Goal: Register for event/course

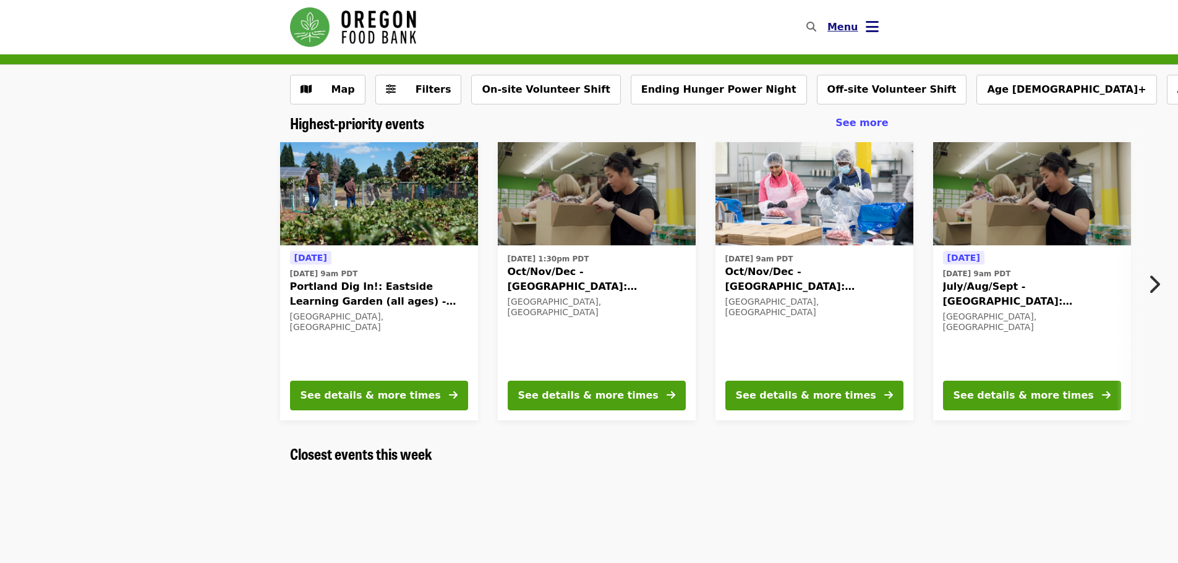
click at [866, 26] on icon "bars icon" at bounding box center [872, 27] width 13 height 18
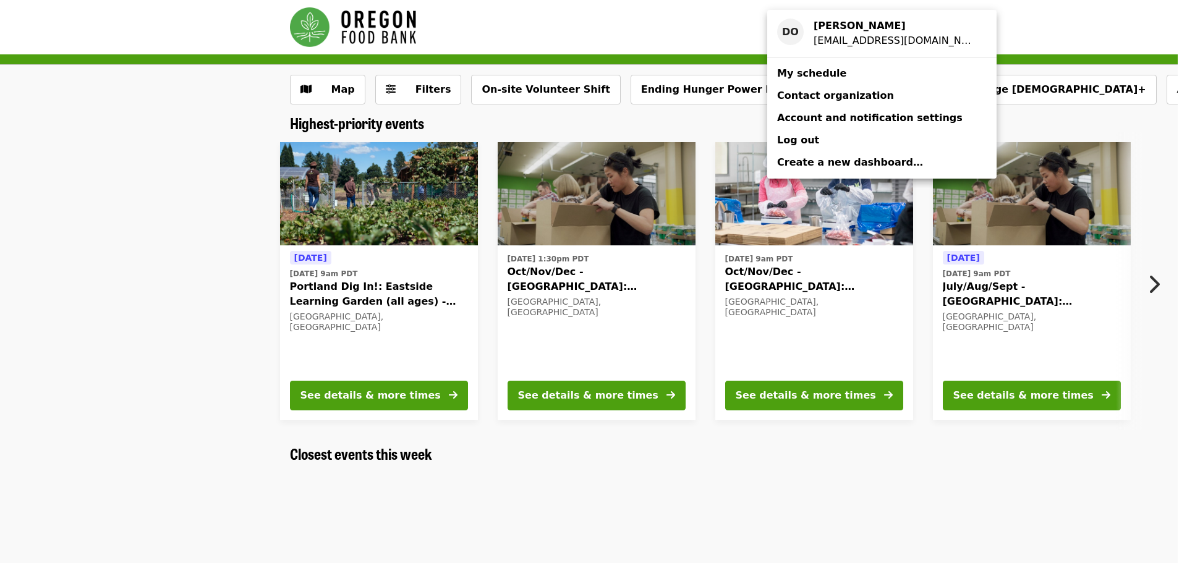
click at [801, 75] on span "My schedule" at bounding box center [811, 73] width 69 height 12
click at [825, 396] on div "Account menu" at bounding box center [593, 281] width 1187 height 563
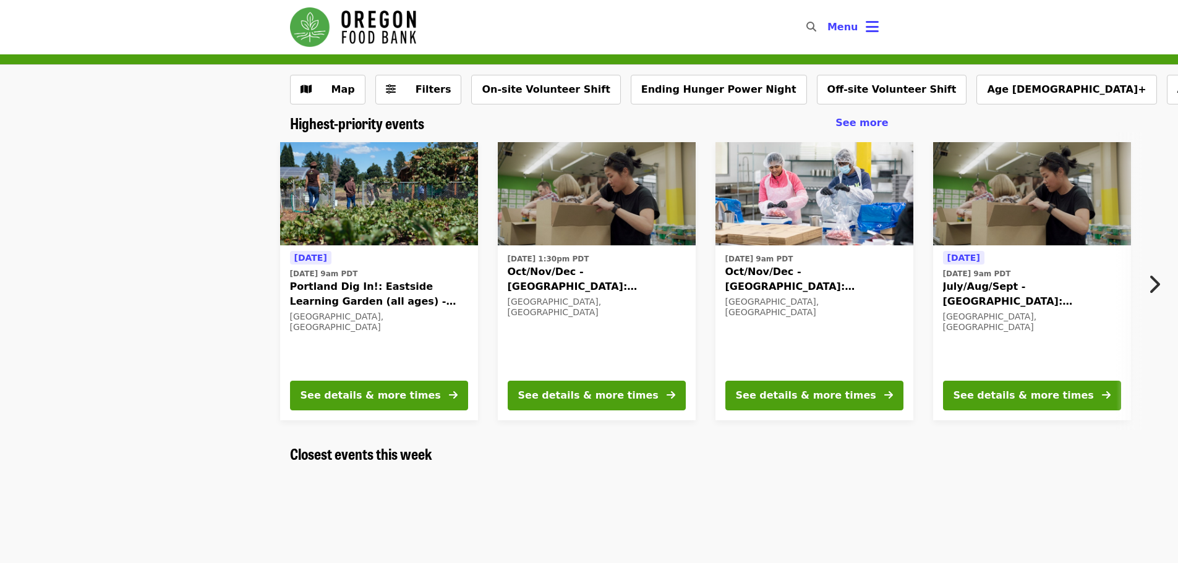
click at [825, 396] on div "See details & more times" at bounding box center [806, 395] width 140 height 15
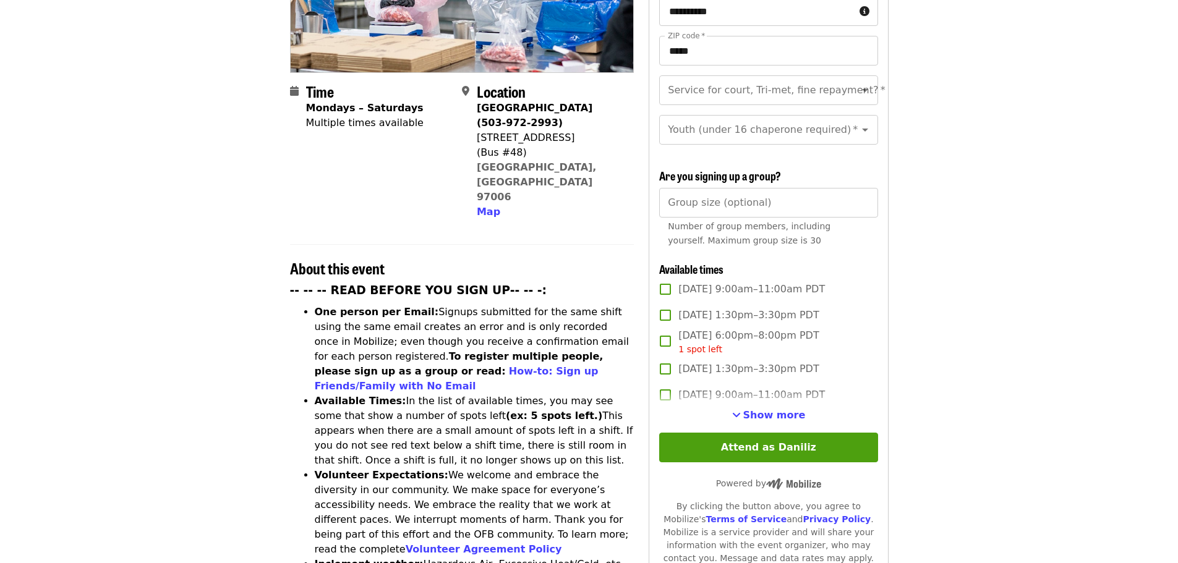
scroll to position [247, 0]
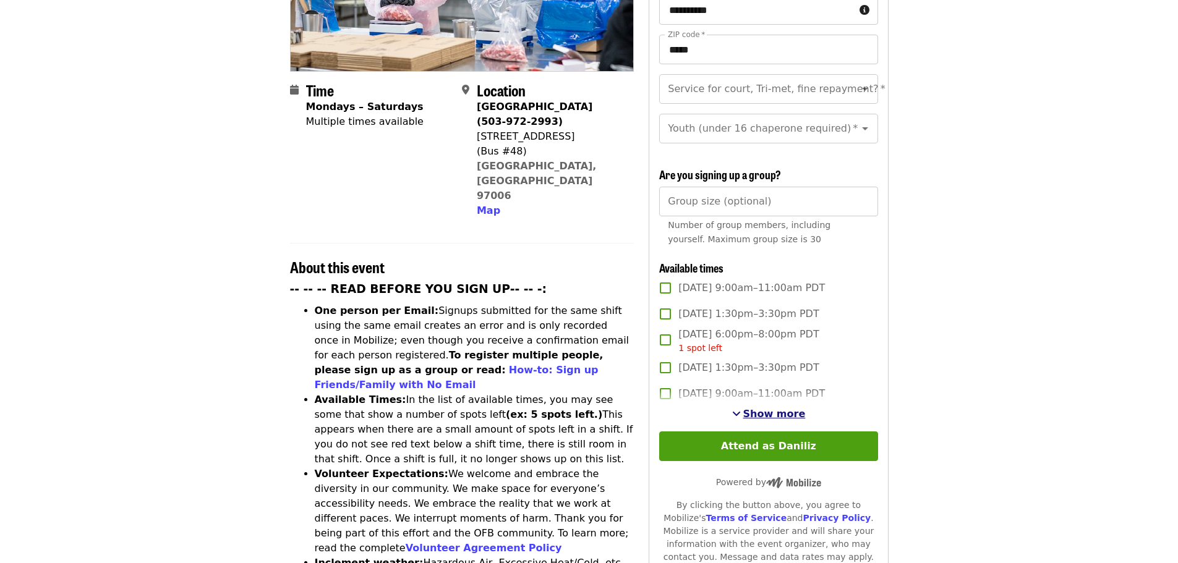
click at [765, 409] on span "Show more" at bounding box center [774, 414] width 62 height 12
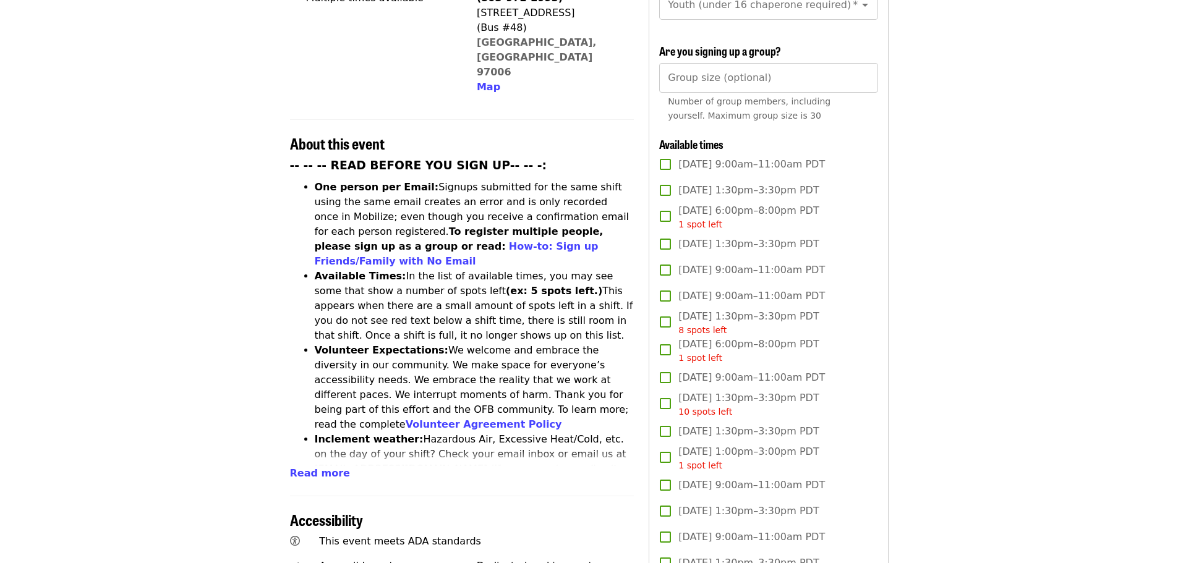
scroll to position [0, 0]
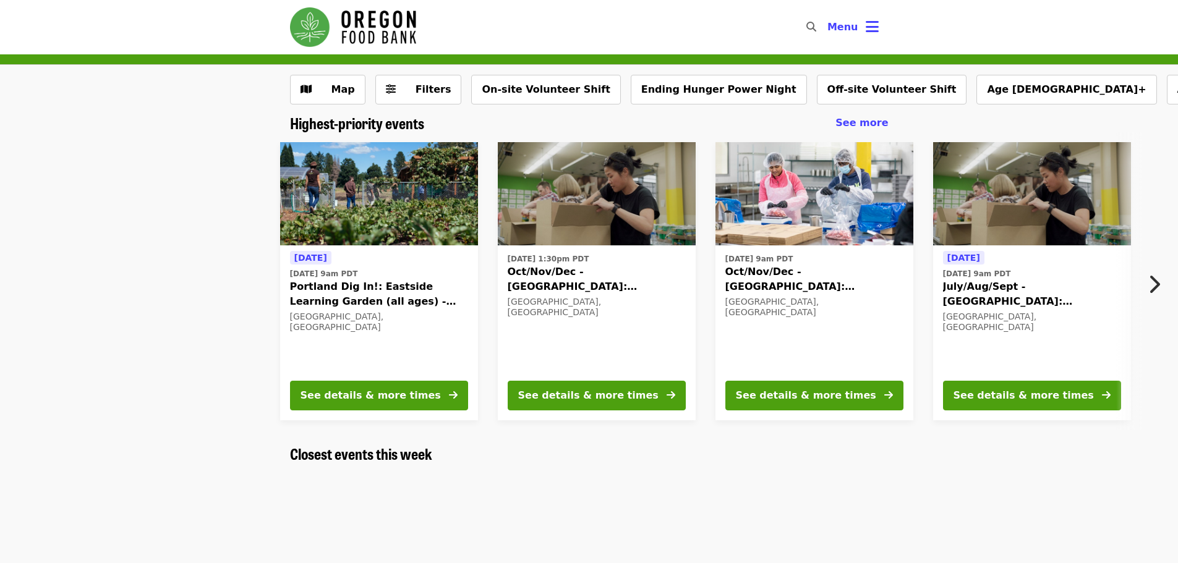
click at [586, 271] on span "Oct/Nov/Dec - [GEOGRAPHIC_DATA]: Repack/Sort (age [DEMOGRAPHIC_DATA]+)" at bounding box center [597, 280] width 178 height 30
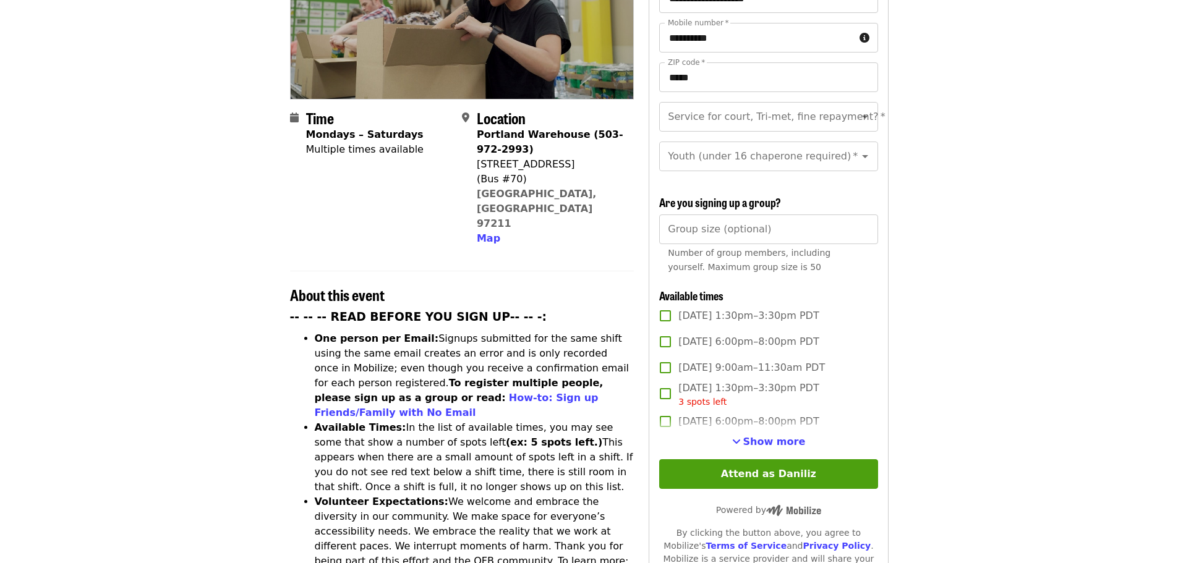
scroll to position [247, 0]
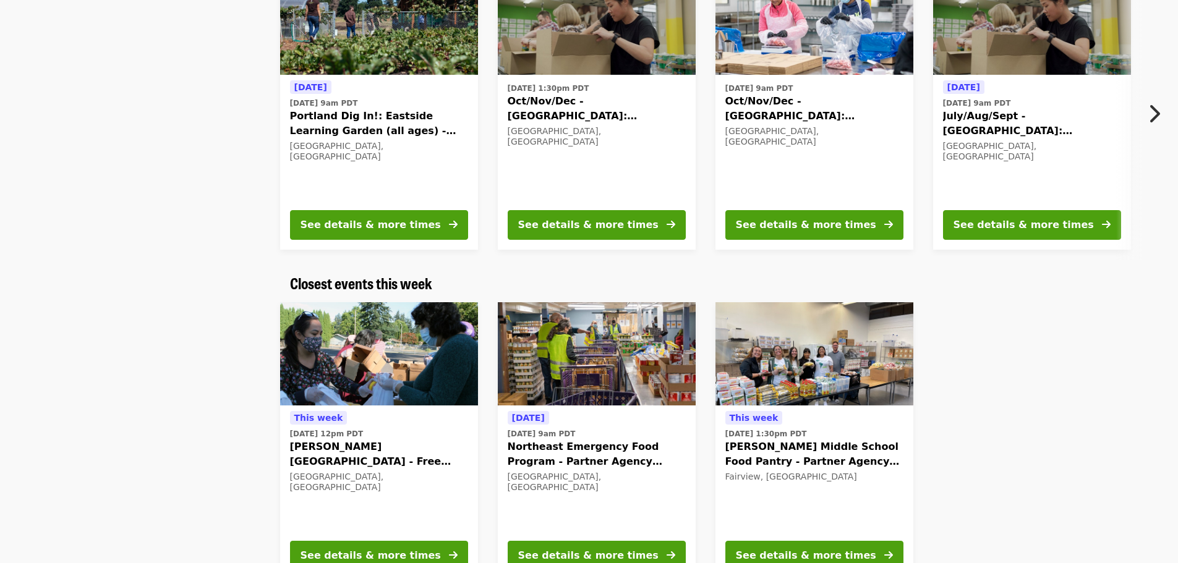
scroll to position [186, 0]
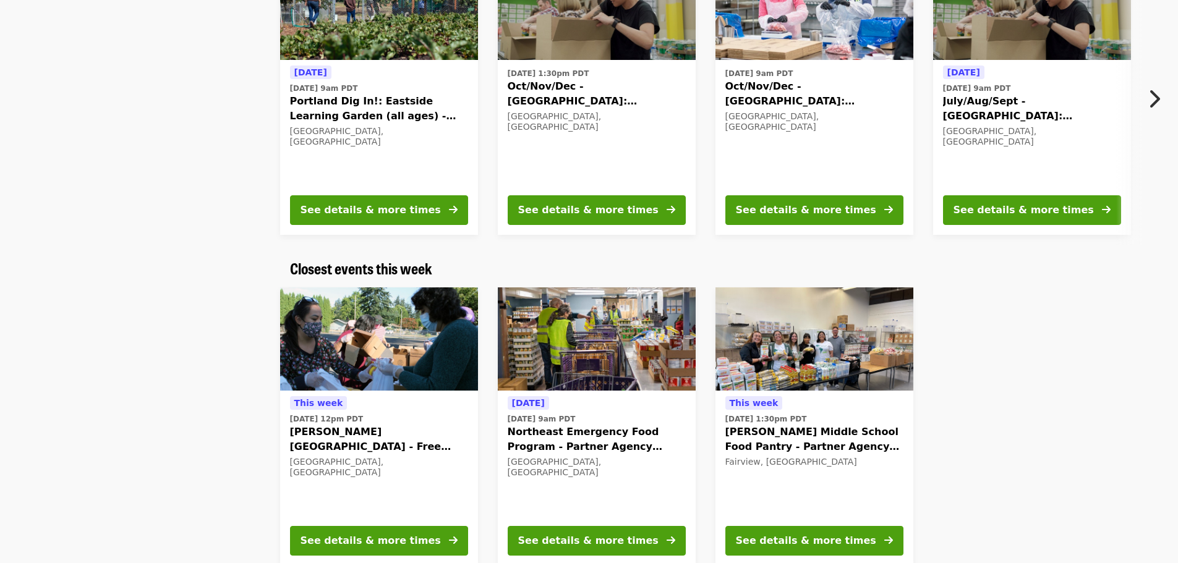
click at [587, 437] on span "Northeast Emergency Food Program - Partner Agency Support" at bounding box center [597, 440] width 178 height 30
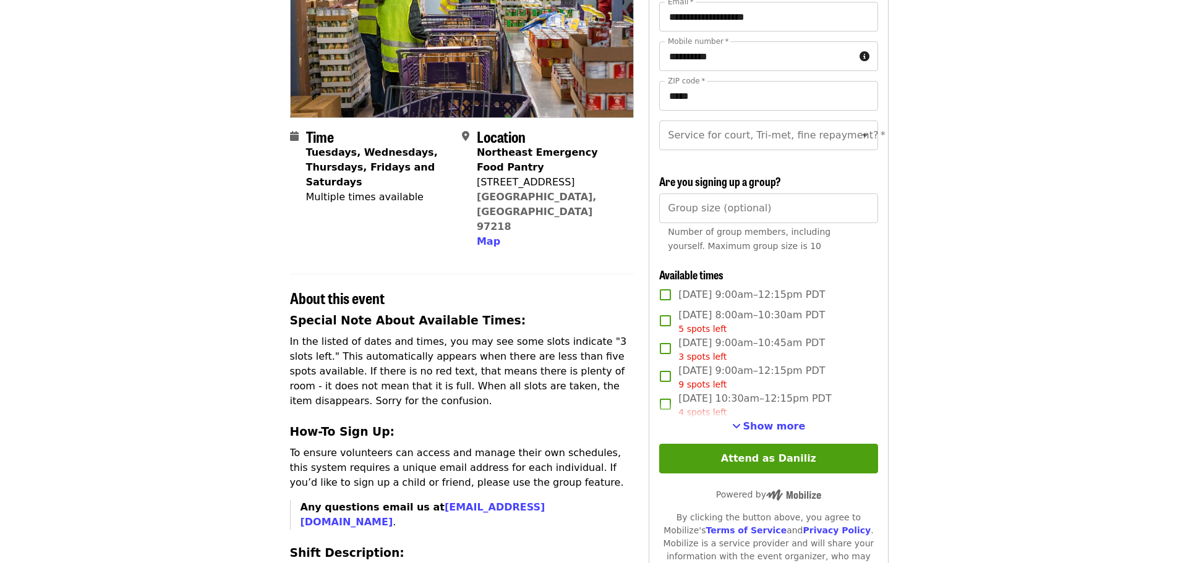
scroll to position [186, 0]
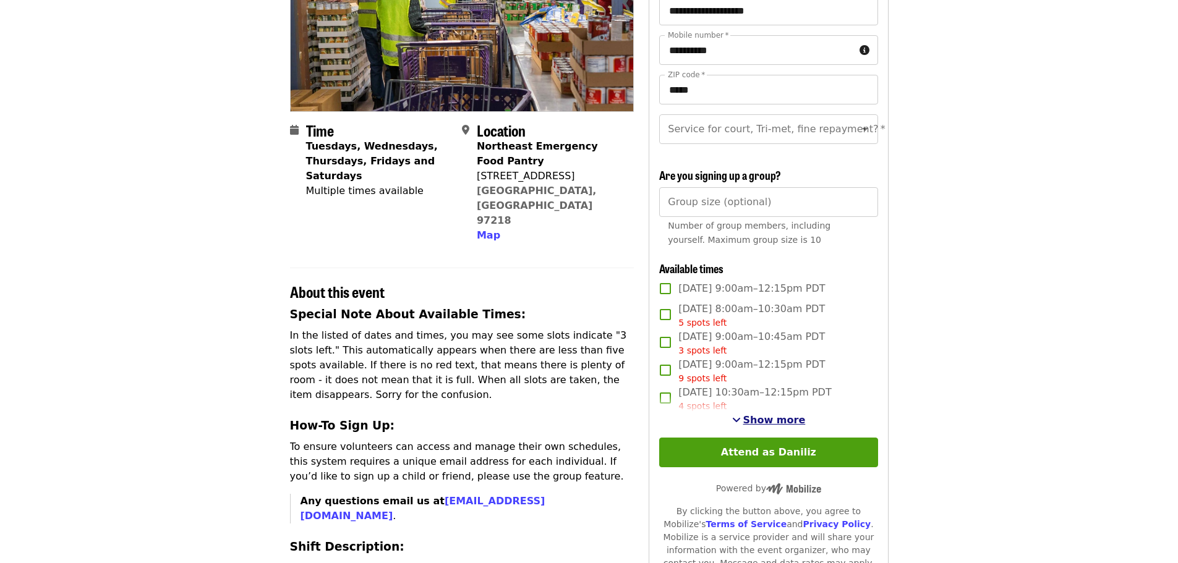
click at [765, 426] on span "Show more" at bounding box center [774, 420] width 62 height 12
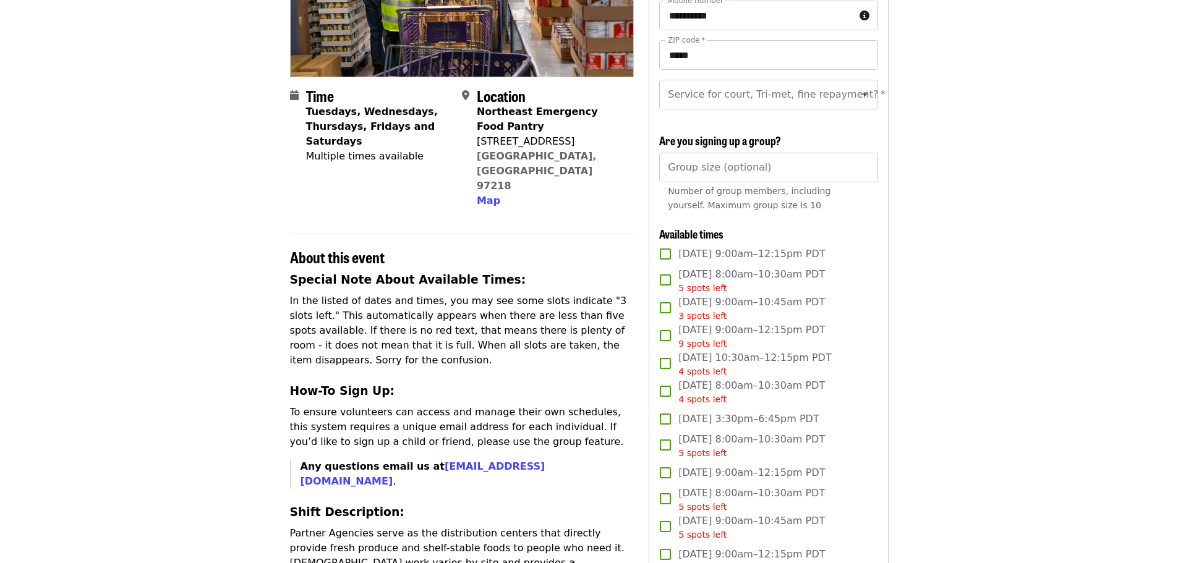
scroll to position [124, 0]
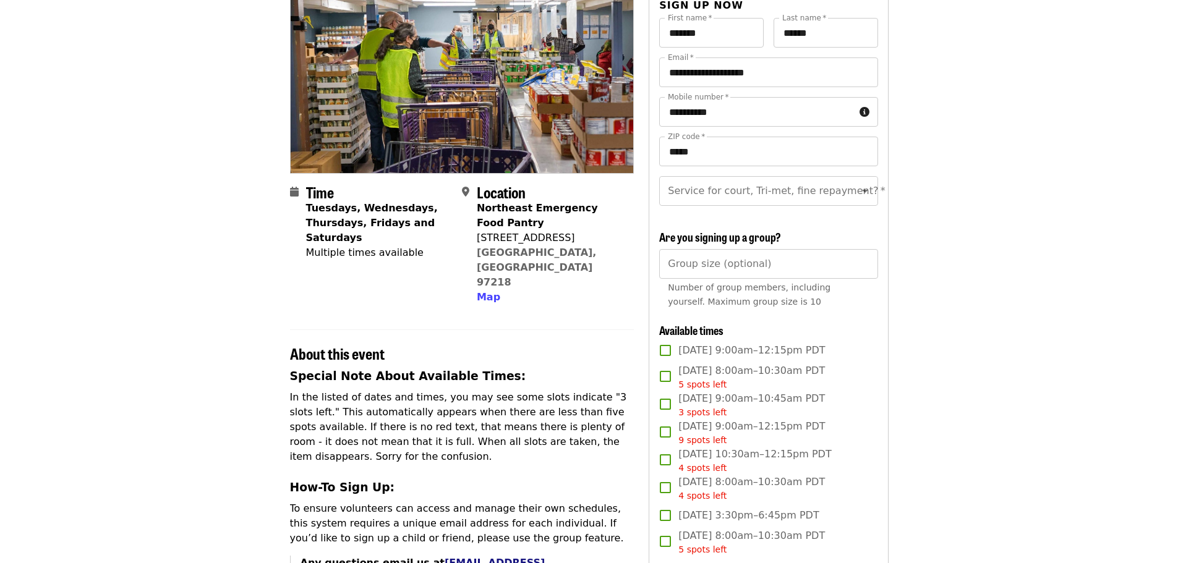
click at [436, 557] on link "[EMAIL_ADDRESS][DOMAIN_NAME]" at bounding box center [423, 570] width 245 height 27
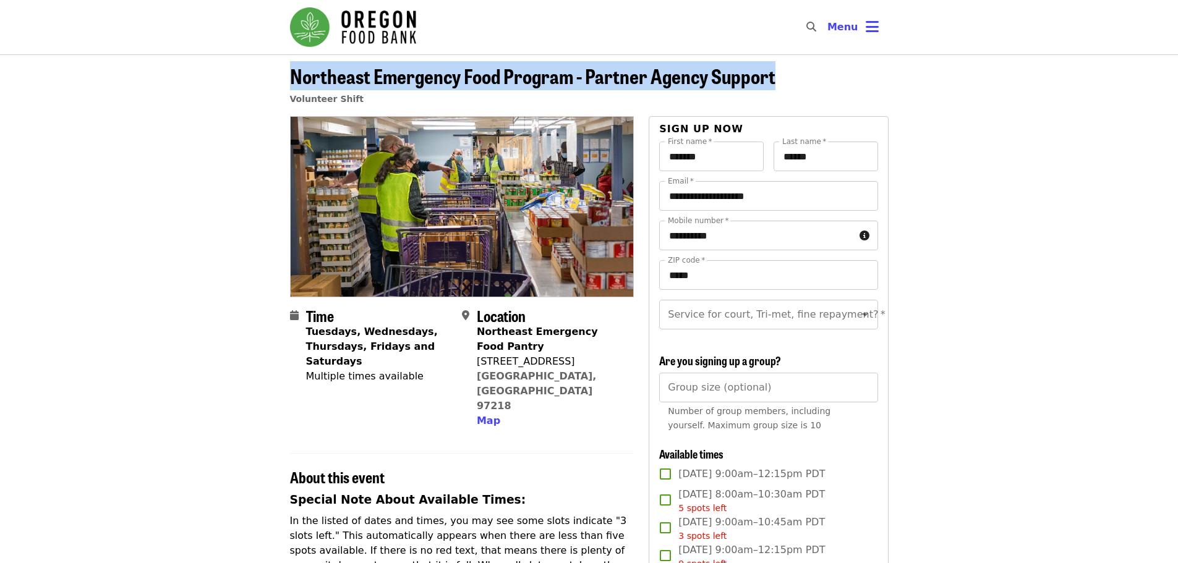
drag, startPoint x: 291, startPoint y: 74, endPoint x: 785, endPoint y: 77, distance: 494.8
click at [785, 77] on header "Northeast Emergency Food Program - Partner Agency Support Volunteer Shift" at bounding box center [589, 90] width 599 height 51
copy span "Northeast Emergency Food Program - Partner Agency Support"
